Goal: Task Accomplishment & Management: Use online tool/utility

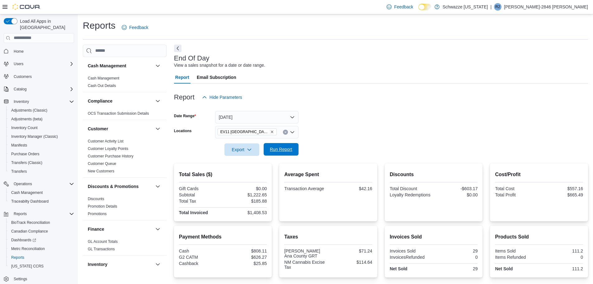
click at [295, 148] on button "Run Report" at bounding box center [281, 149] width 35 height 12
click at [271, 131] on icon "Remove EV11 Las Cruces South Valley from selection in this group" at bounding box center [272, 132] width 4 height 4
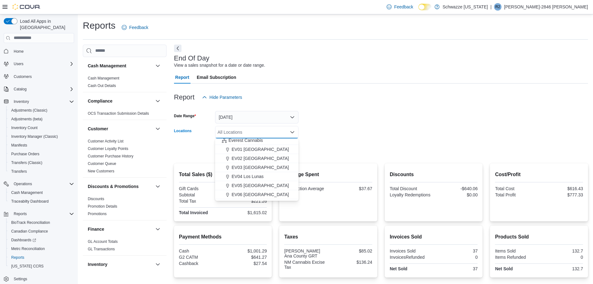
scroll to position [31, 0]
click at [263, 174] on span "EV06 [GEOGRAPHIC_DATA]" at bounding box center [260, 175] width 57 height 6
click at [354, 142] on div at bounding box center [381, 140] width 414 height 5
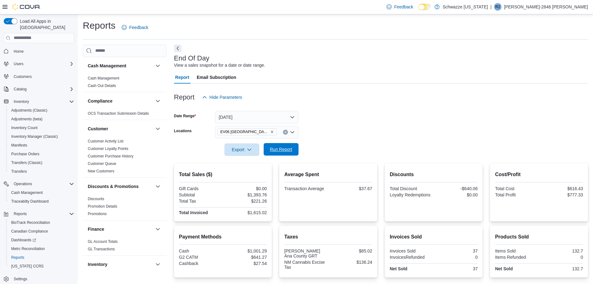
click at [292, 149] on span "Run Report" at bounding box center [280, 149] width 27 height 12
click at [270, 131] on icon "Remove EV06 Las Cruces East from selection in this group" at bounding box center [272, 132] width 4 height 4
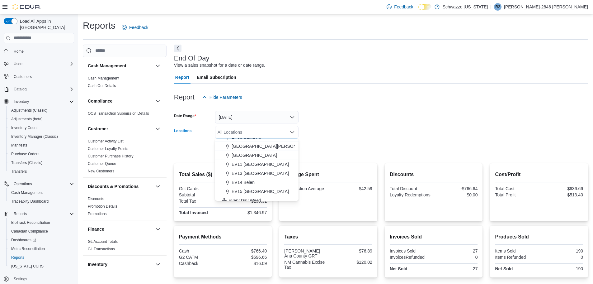
scroll to position [93, 0]
click at [254, 160] on span "EV11 [GEOGRAPHIC_DATA]" at bounding box center [260, 157] width 57 height 6
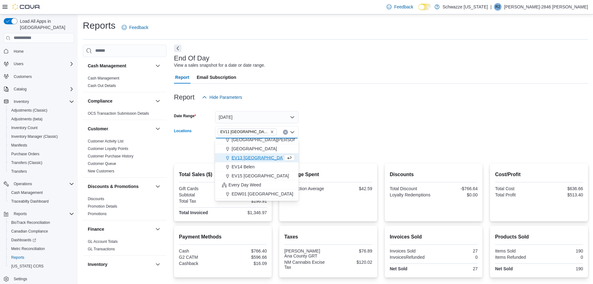
click at [343, 144] on form "Date Range [DATE] Locations [GEOGRAPHIC_DATA] [GEOGRAPHIC_DATA] [GEOGRAPHIC_DAT…" at bounding box center [381, 129] width 414 height 52
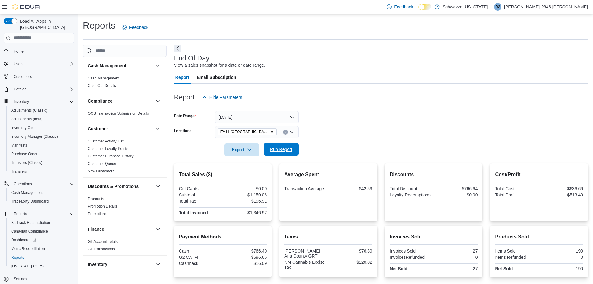
click at [271, 148] on span "Run Report" at bounding box center [281, 149] width 22 height 6
